Goal: Book appointment/travel/reservation

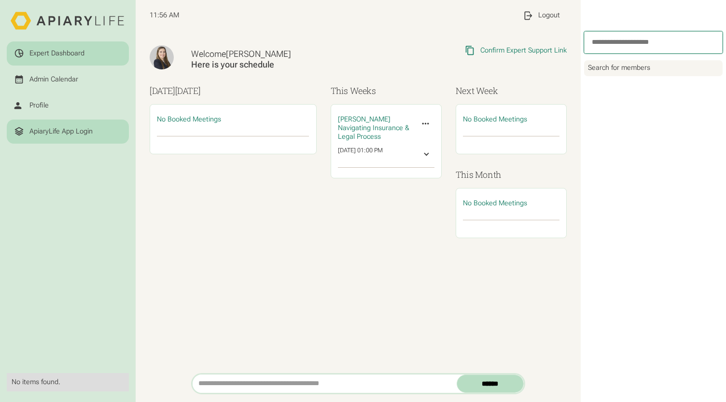
click at [69, 128] on div "ApiaryLife App Login" at bounding box center [60, 131] width 63 height 9
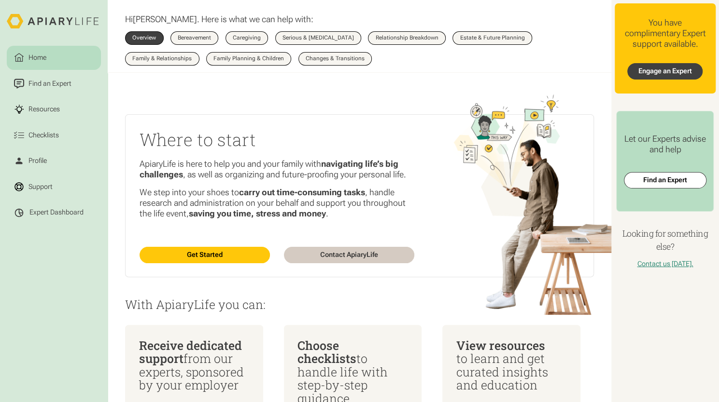
click at [643, 72] on link "Engage an Expert" at bounding box center [664, 71] width 75 height 16
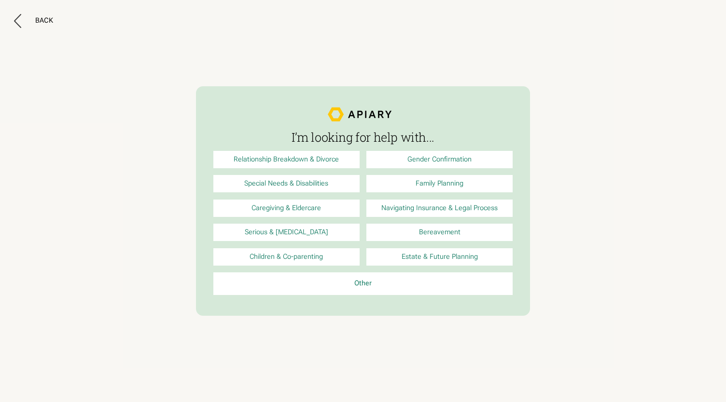
click at [446, 207] on link "Navigating Insurance & Legal Process" at bounding box center [439, 208] width 146 height 17
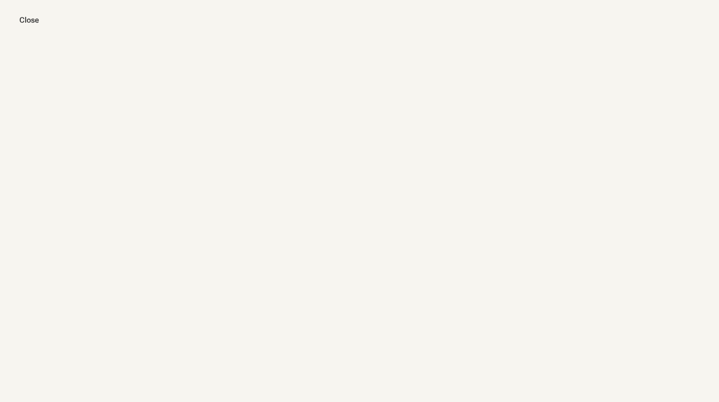
click at [637, 313] on div at bounding box center [360, 226] width 618 height 402
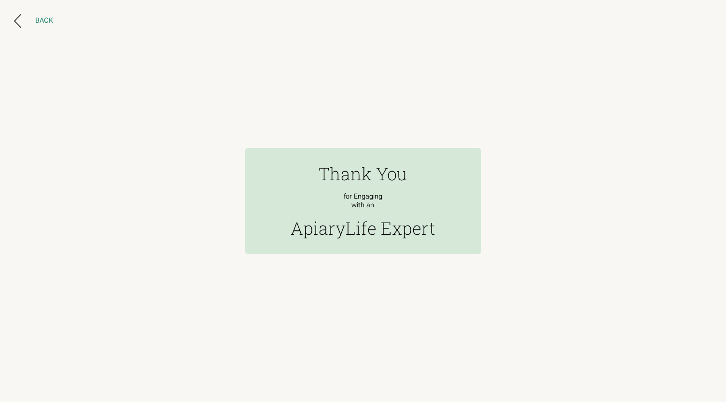
click at [47, 22] on div "Back" at bounding box center [44, 20] width 18 height 9
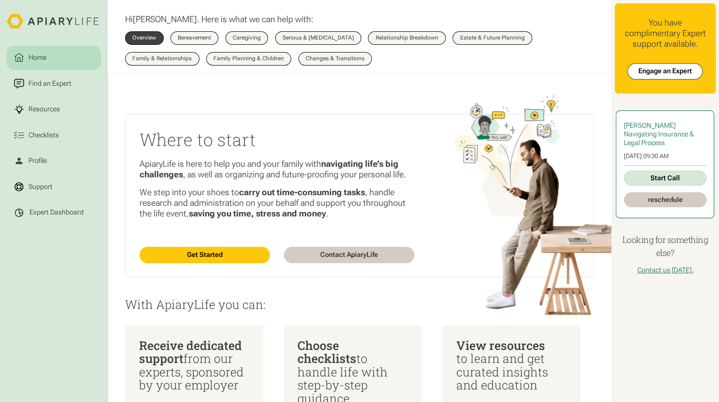
click at [648, 129] on span "[PERSON_NAME]" at bounding box center [649, 126] width 52 height 8
click at [656, 203] on link "reschedule" at bounding box center [664, 200] width 83 height 15
